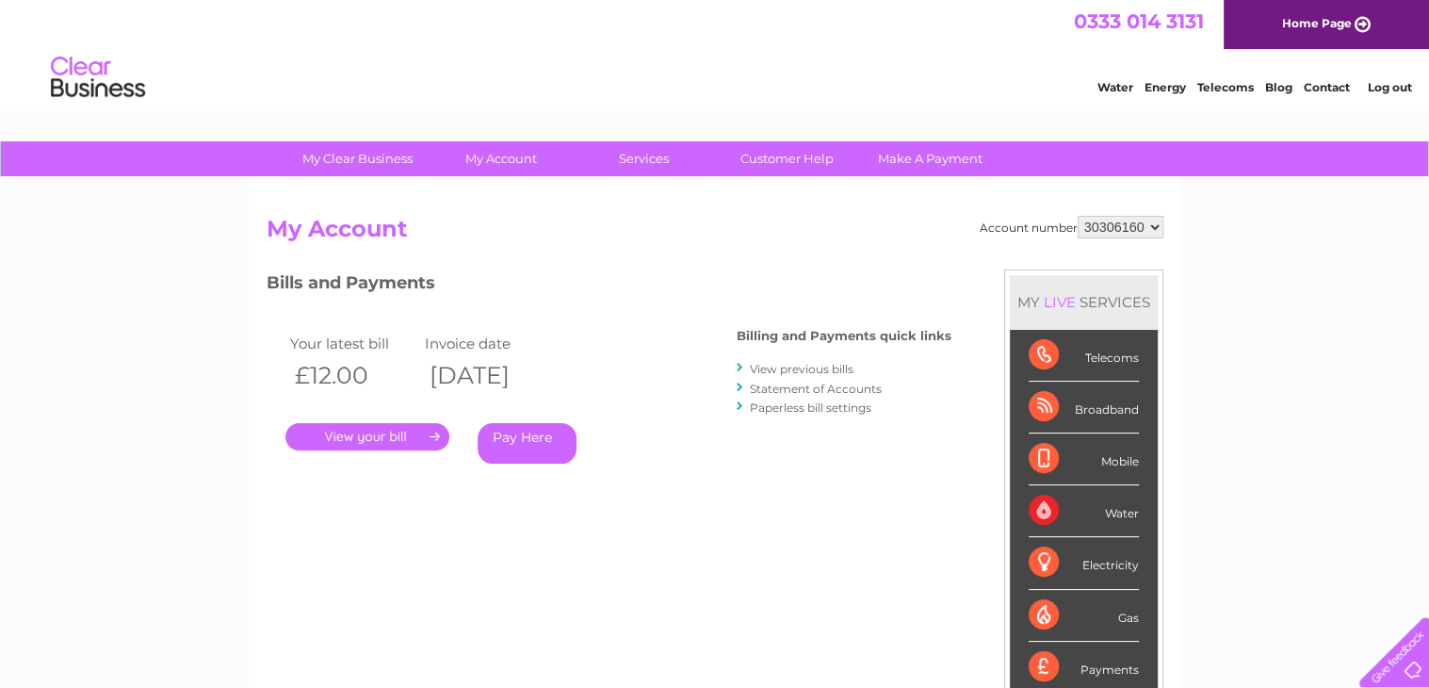
click at [431, 439] on link "." at bounding box center [367, 436] width 164 height 27
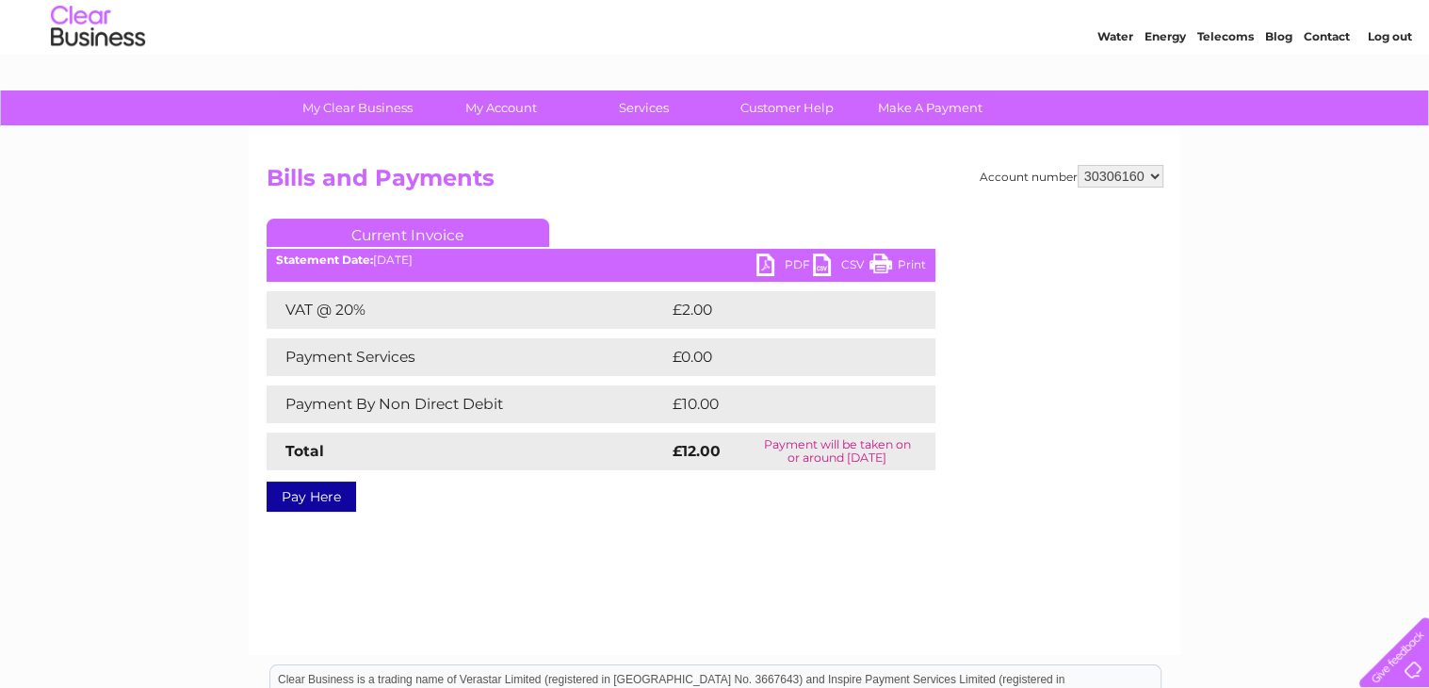
scroll to position [52, 0]
click at [762, 268] on link "PDF" at bounding box center [784, 265] width 57 height 27
click at [763, 258] on link "PDF" at bounding box center [784, 265] width 57 height 27
